Goal: Find specific page/section: Find specific page/section

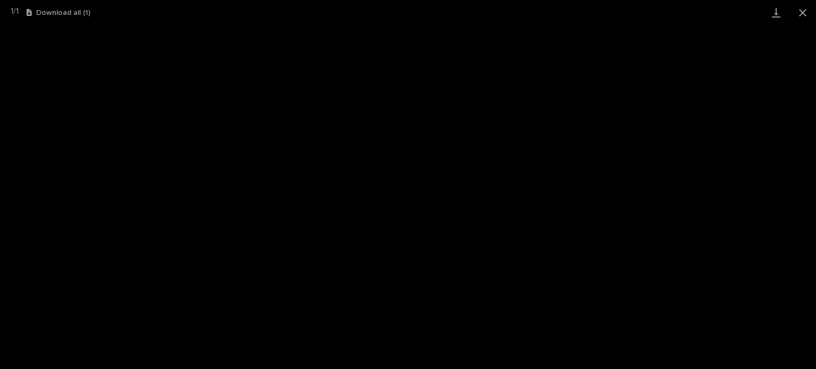
scroll to position [27, 0]
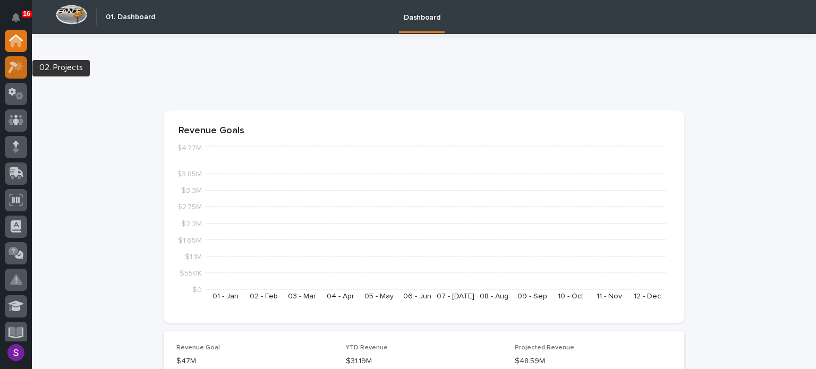
click at [13, 69] on icon at bounding box center [16, 67] width 15 height 12
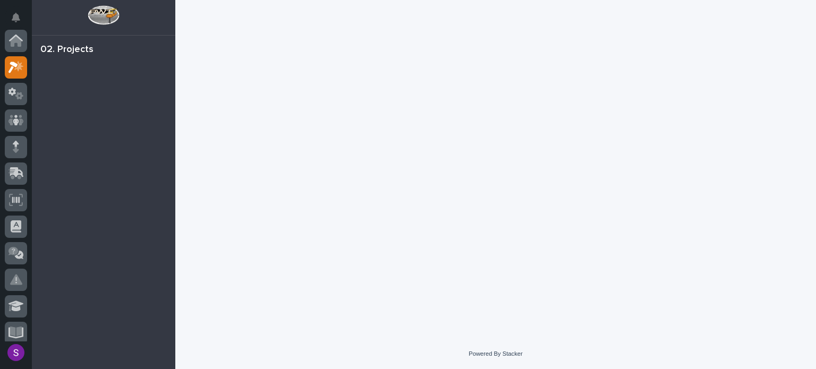
scroll to position [27, 0]
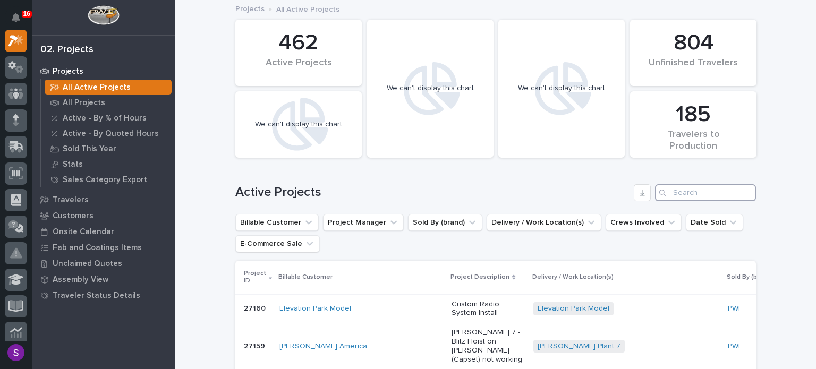
click at [675, 188] on input "Search" at bounding box center [705, 192] width 101 height 17
paste input "27135"
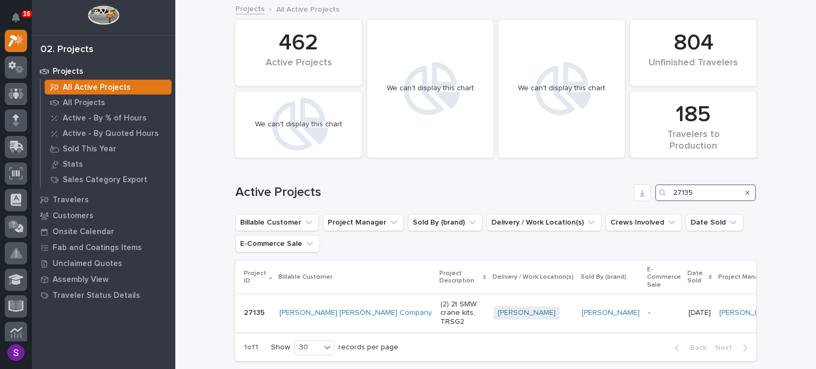
type input "27135"
click at [441, 300] on p "(2) 2t SMW crane kits, TRSG2" at bounding box center [463, 313] width 45 height 27
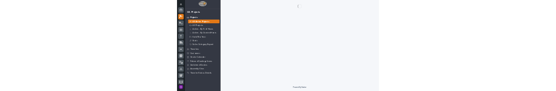
scroll to position [27, 0]
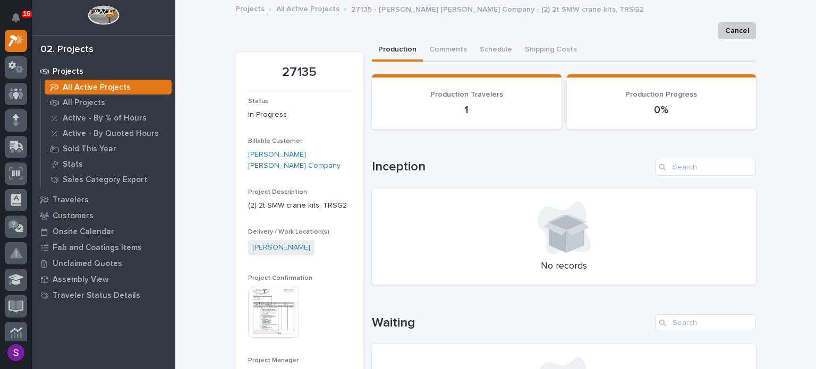
click at [278, 310] on img at bounding box center [273, 312] width 51 height 51
